Goal: Information Seeking & Learning: Learn about a topic

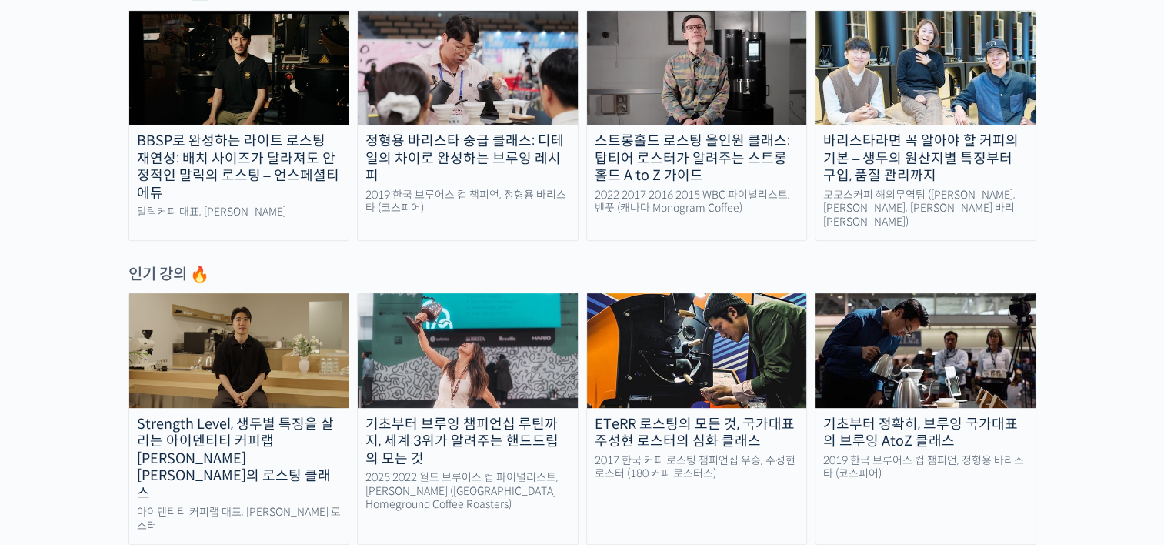
scroll to position [462, 0]
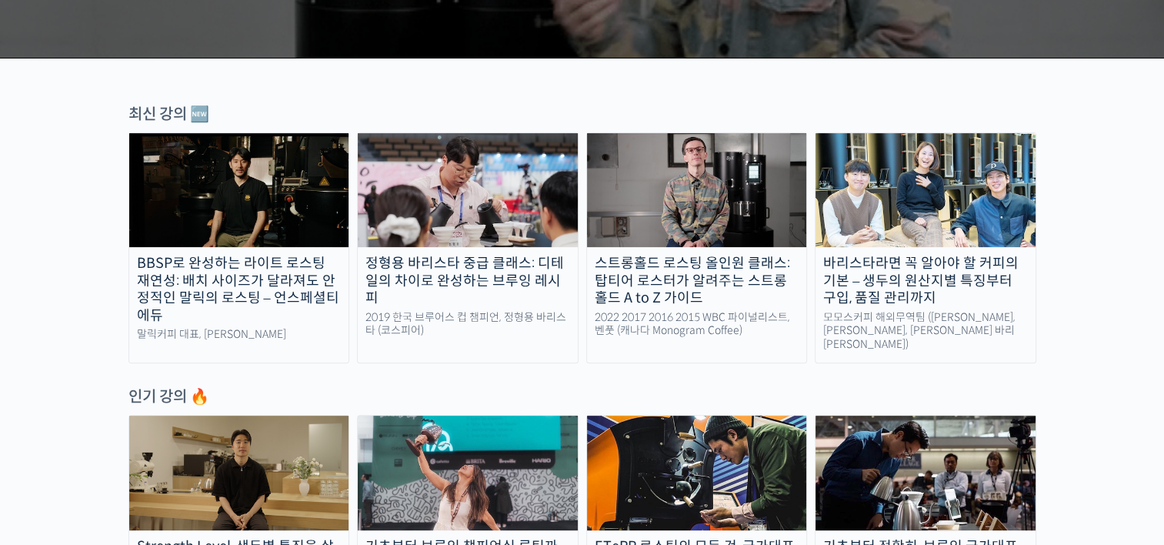
click at [255, 200] on img at bounding box center [239, 190] width 220 height 114
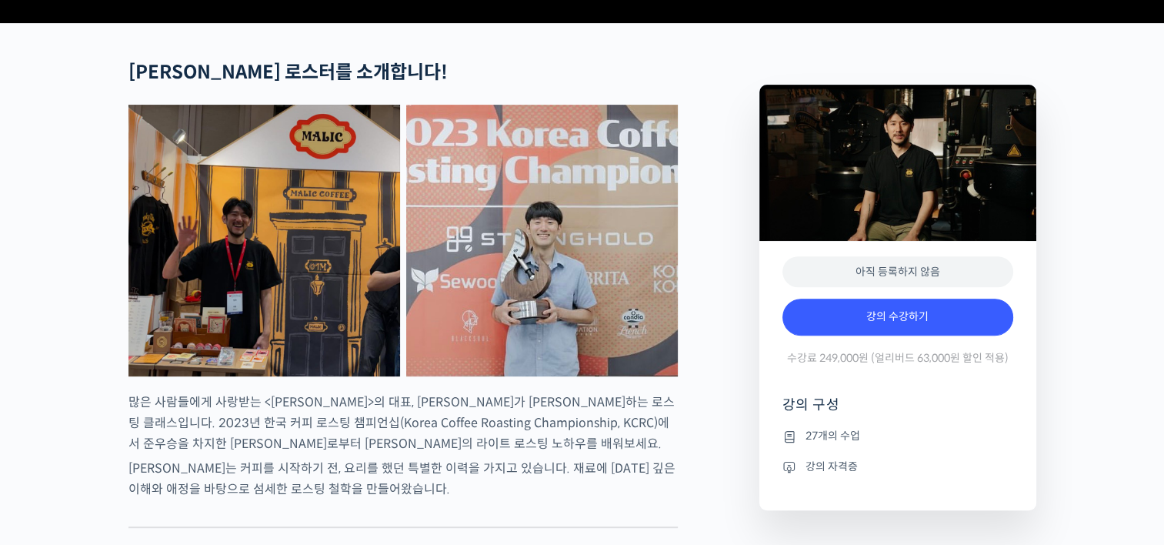
scroll to position [769, 0]
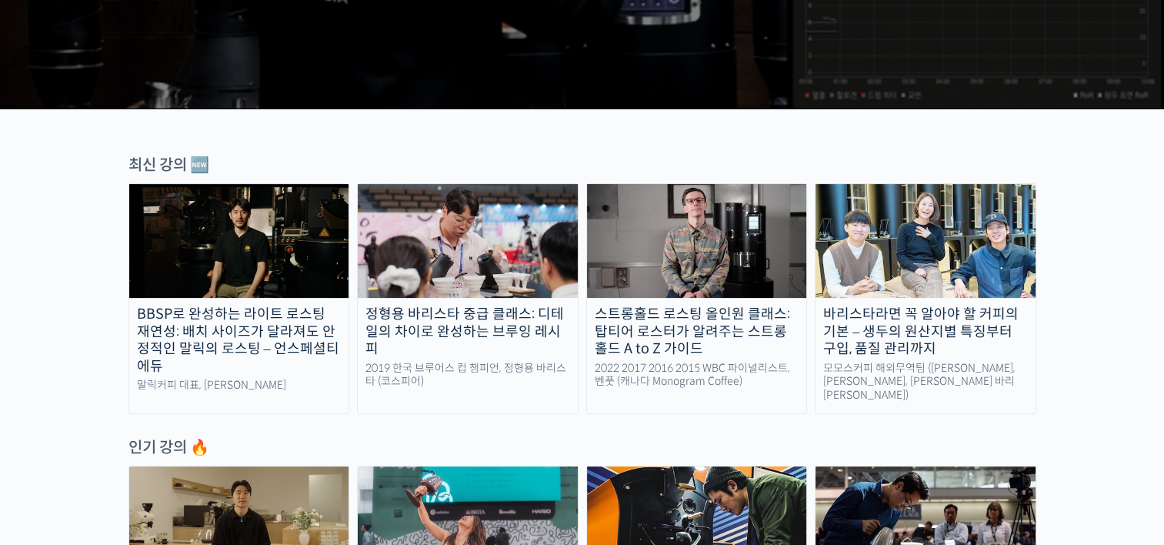
scroll to position [385, 0]
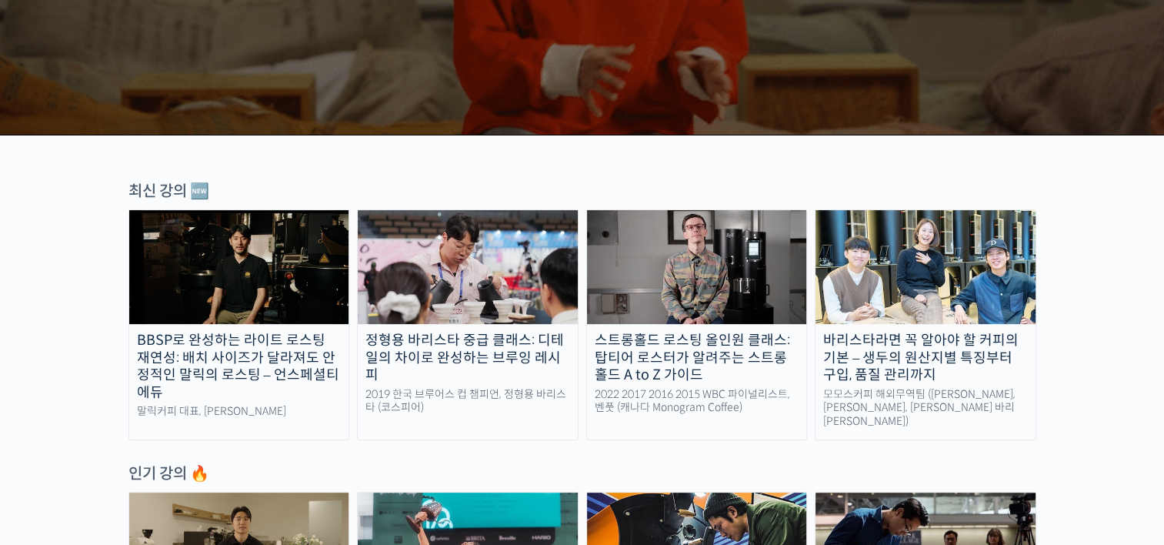
click at [929, 287] on img at bounding box center [925, 267] width 220 height 114
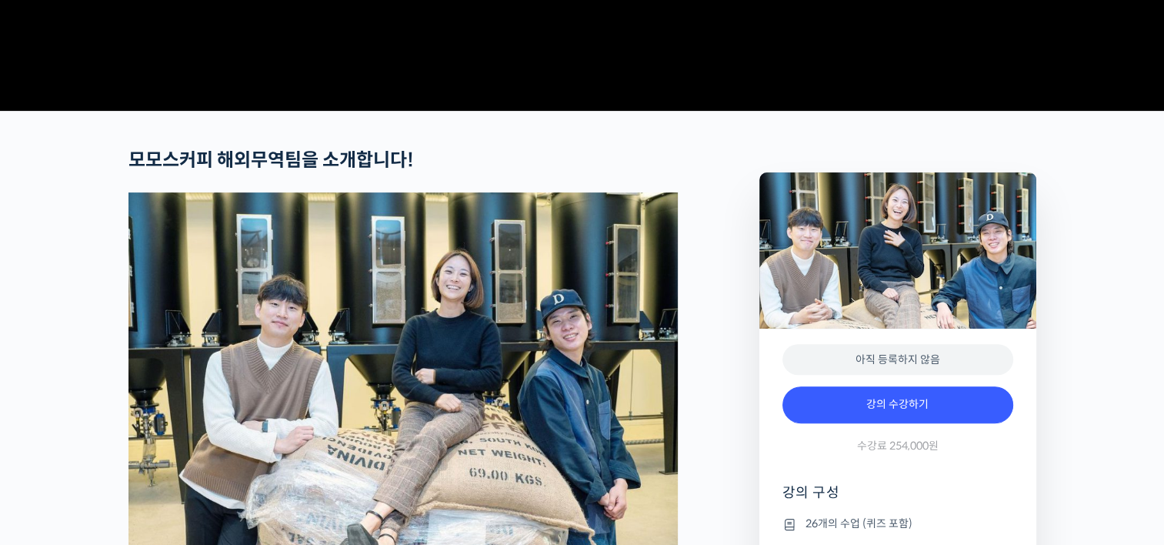
scroll to position [615, 0]
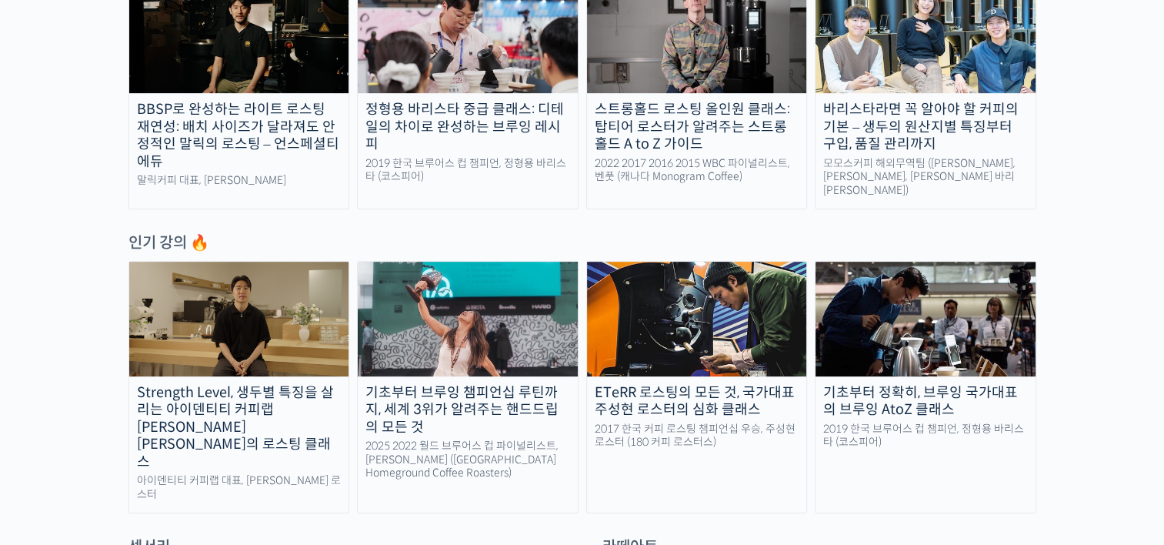
click at [509, 302] on img at bounding box center [468, 319] width 220 height 114
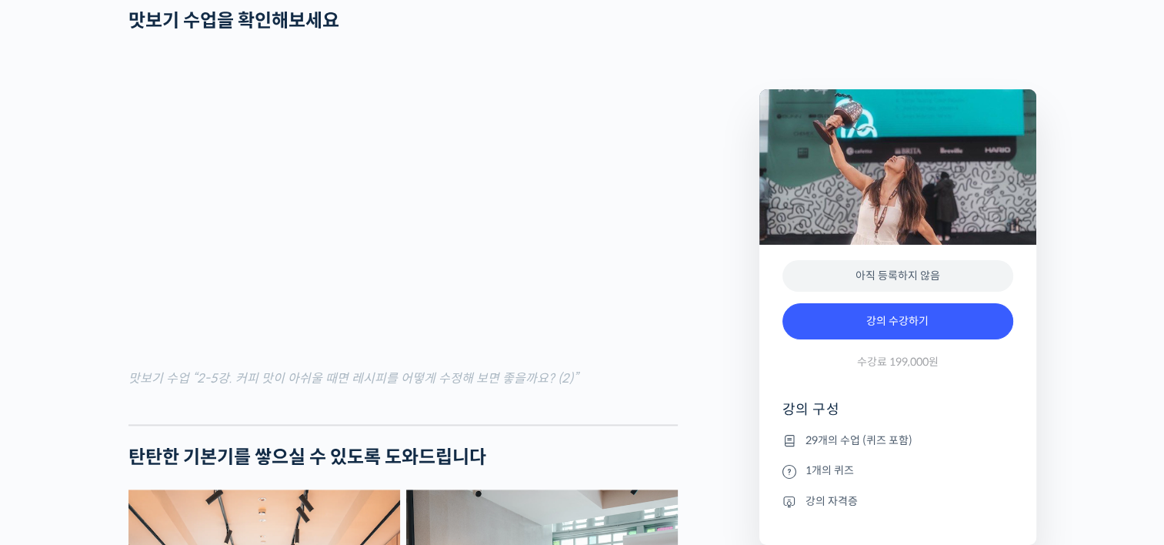
scroll to position [2385, 0]
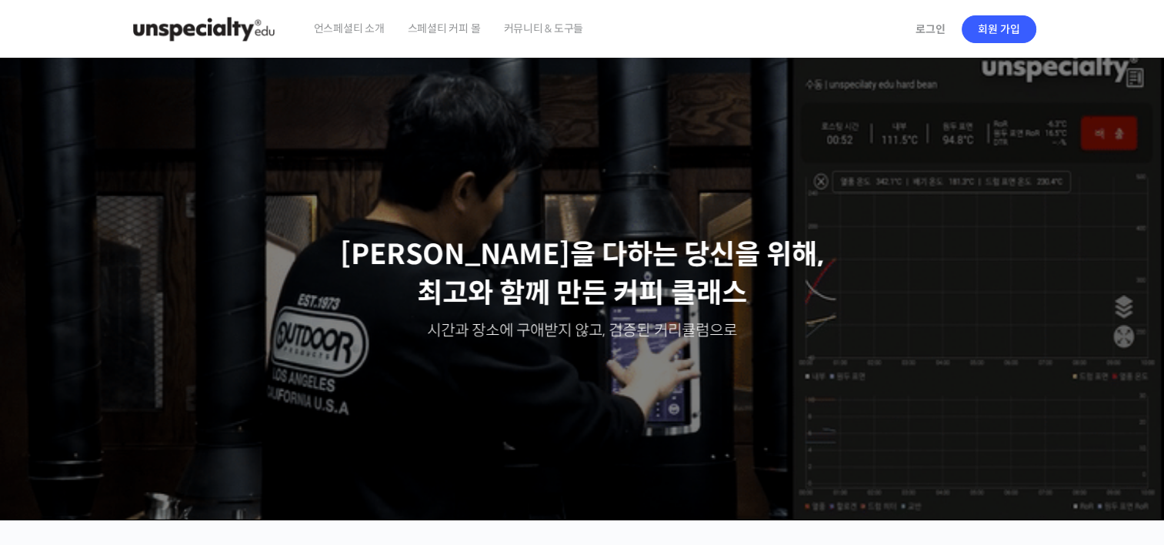
click at [428, 31] on span "스페셜티 커피 몰" at bounding box center [444, 28] width 73 height 58
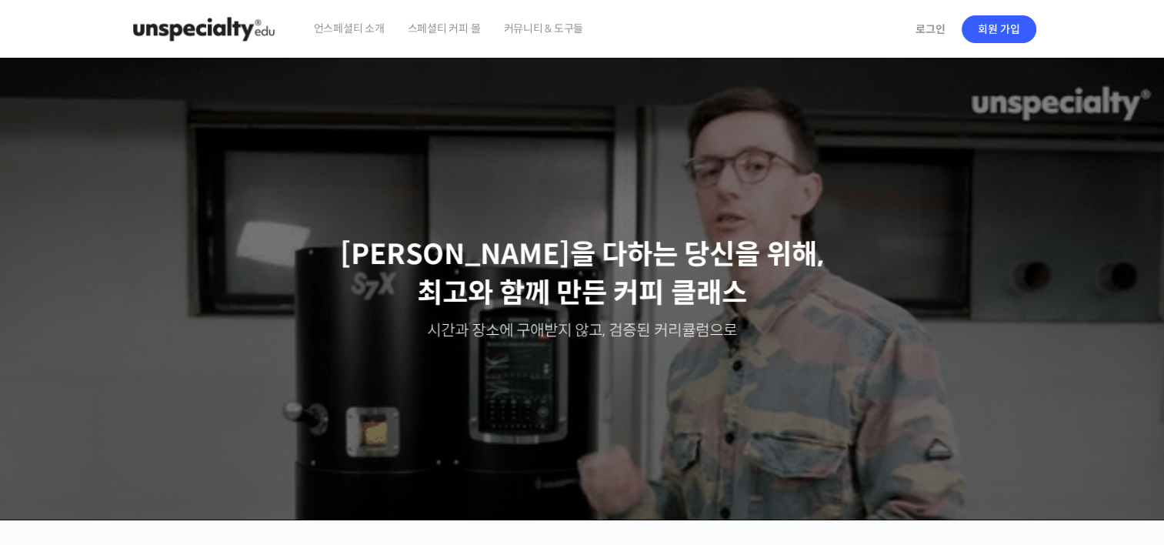
click at [554, 32] on span "커뮤니티 & 도구들" at bounding box center [543, 28] width 80 height 58
